Goal: Transaction & Acquisition: Purchase product/service

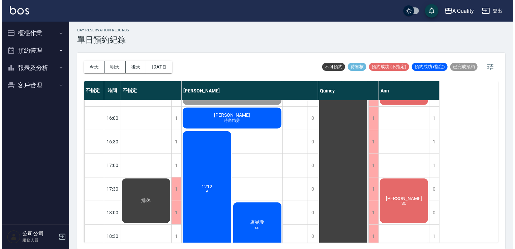
scroll to position [220, 0]
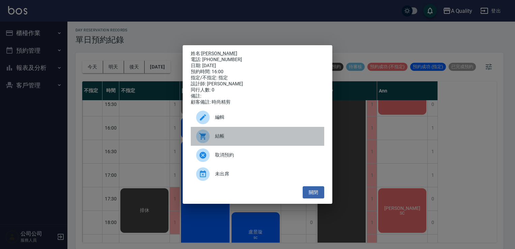
click at [243, 137] on span "結帳" at bounding box center [267, 136] width 104 height 7
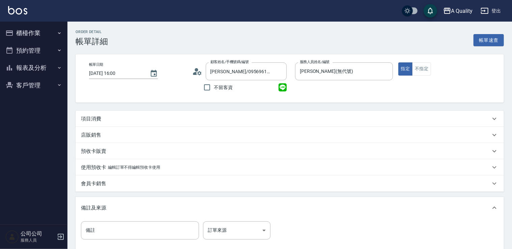
click at [128, 118] on div "項目消費" at bounding box center [285, 118] width 409 height 7
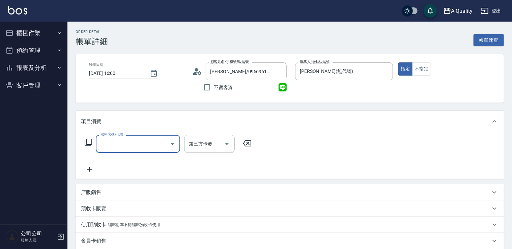
click at [133, 136] on div "服務名稱/代號" at bounding box center [138, 144] width 84 height 18
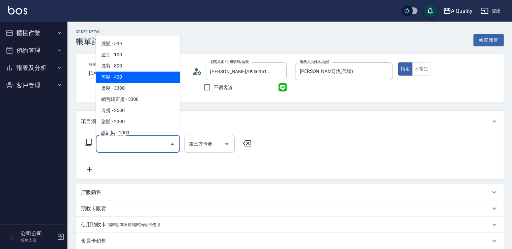
click at [127, 79] on span "剪髮 - 400" at bounding box center [138, 76] width 84 height 11
type input "剪髮(201)"
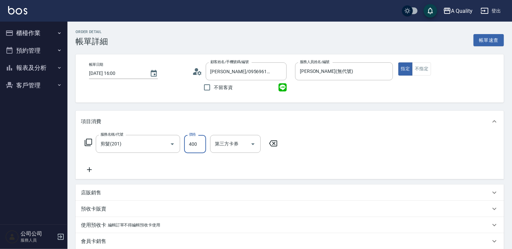
drag, startPoint x: 204, startPoint y: 150, endPoint x: 189, endPoint y: 150, distance: 14.8
click at [203, 150] on input "400" at bounding box center [195, 144] width 22 height 18
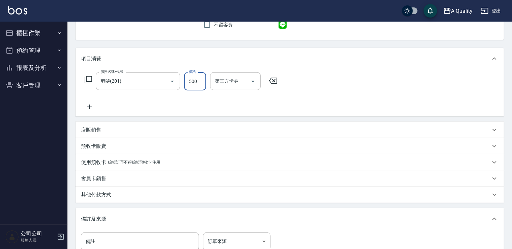
scroll to position [135, 0]
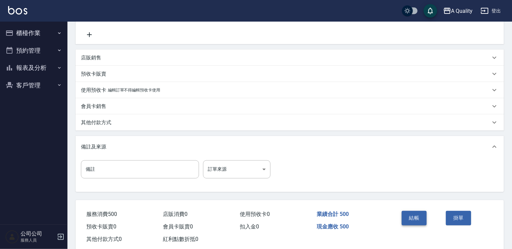
type input "500"
click at [418, 220] on button "結帳" at bounding box center [414, 218] width 25 height 14
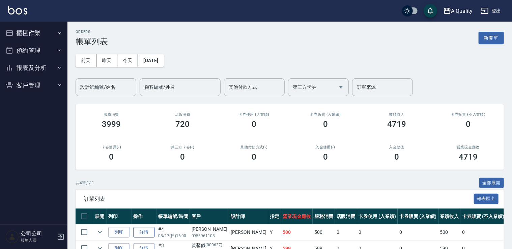
click at [149, 232] on link "詳情" at bounding box center [144, 232] width 22 height 10
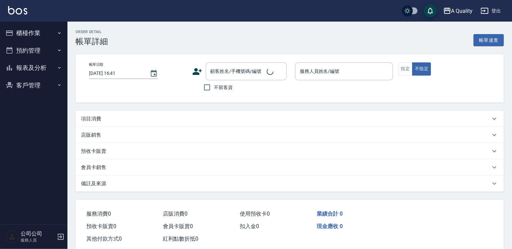
type input "2025/08/17 16:00"
type input "Taylor(無代號)"
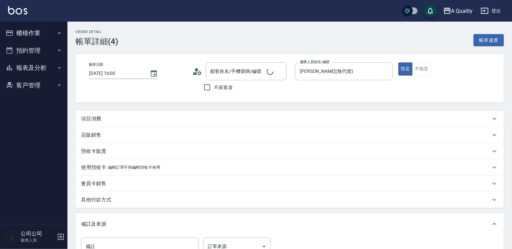
type input "Marcy 盧心恩/0956961108/null"
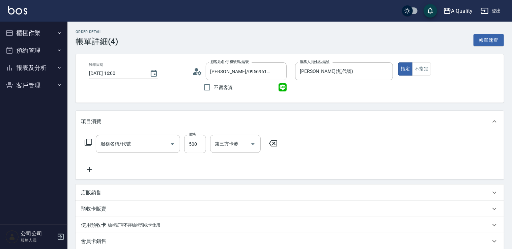
type input "剪髮(201)"
drag, startPoint x: 202, startPoint y: 148, endPoint x: 198, endPoint y: 139, distance: 9.4
click at [201, 148] on input "500" at bounding box center [195, 144] width 22 height 18
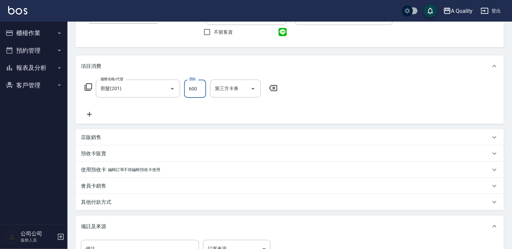
scroll to position [150, 0]
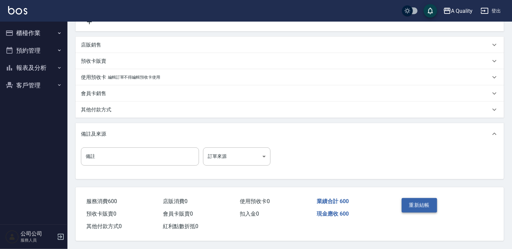
type input "600"
click at [430, 198] on button "重新結帳" at bounding box center [420, 205] width 36 height 14
